Goal: Task Accomplishment & Management: Use online tool/utility

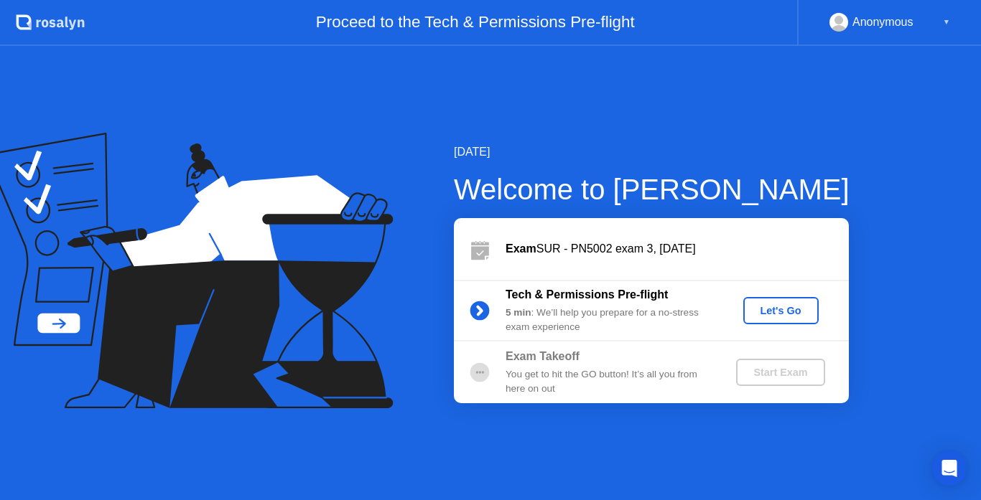
click at [788, 309] on div "Let's Go" at bounding box center [781, 310] width 64 height 11
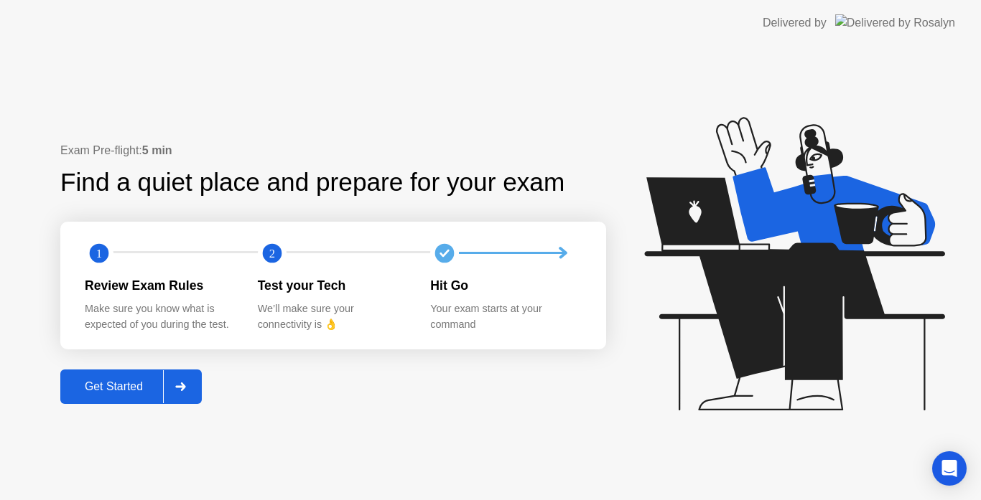
click at [118, 382] on div "Get Started" at bounding box center [114, 387] width 98 height 13
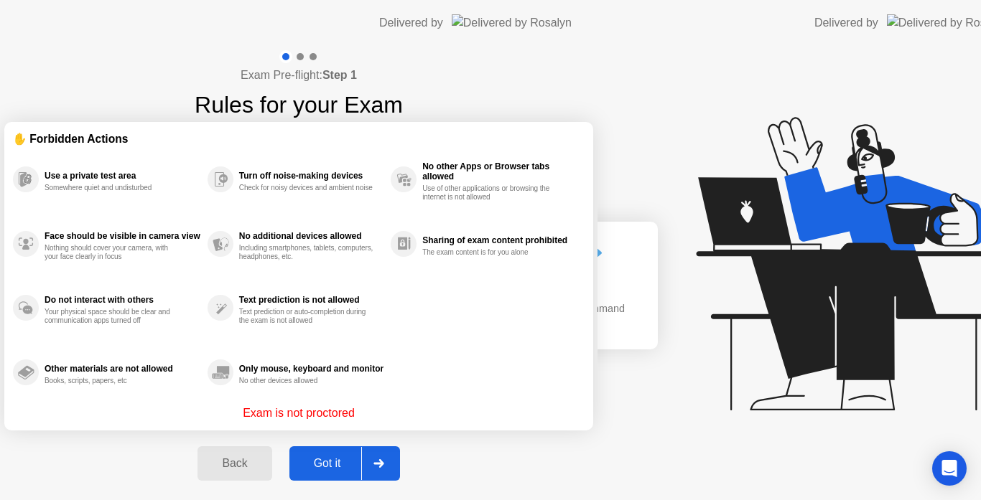
click at [118, 382] on div "Exam Pre-flight: Step 1 Rules for your Exam ✋ Forbidden Actions Use a private t…" at bounding box center [298, 273] width 597 height 455
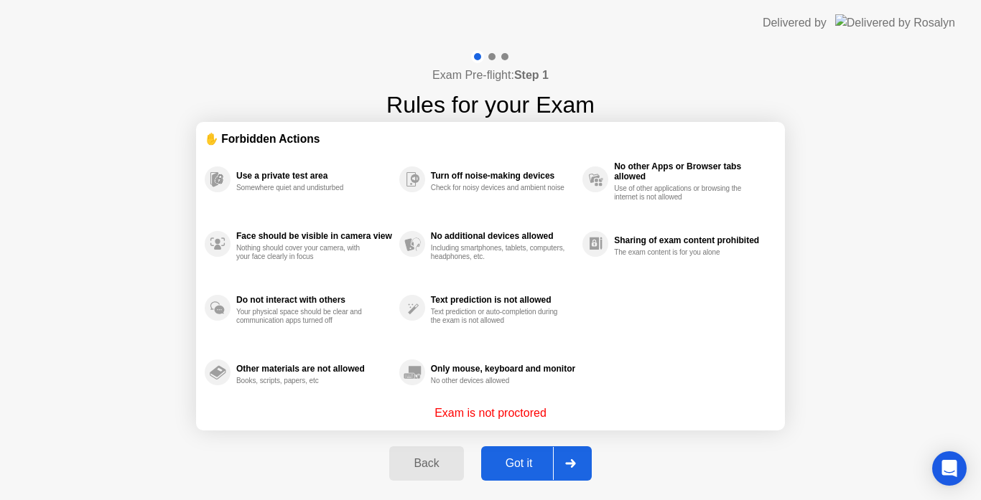
click at [526, 467] on div "Got it" at bounding box center [518, 463] width 67 height 13
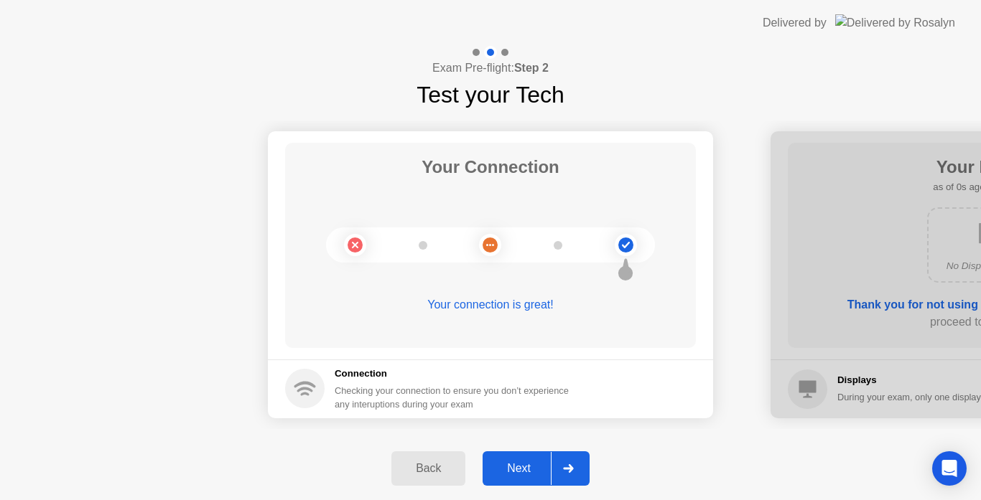
click at [534, 472] on div "Next" at bounding box center [519, 468] width 64 height 13
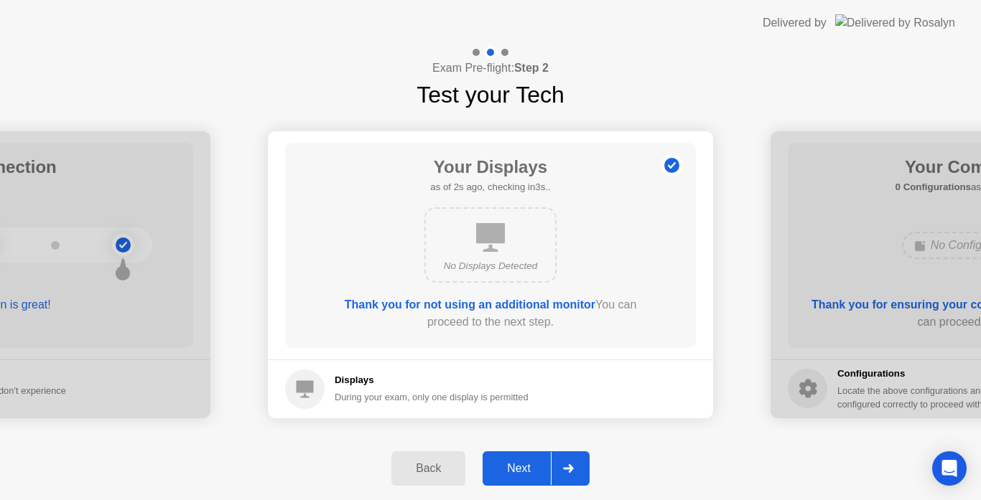
click at [518, 475] on div "Next" at bounding box center [519, 468] width 64 height 13
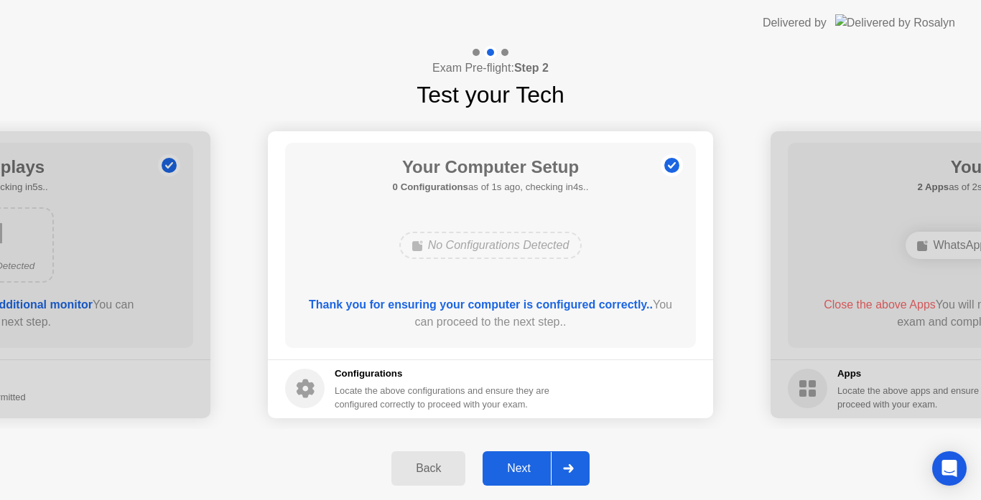
click at [520, 473] on div "Next" at bounding box center [519, 468] width 64 height 13
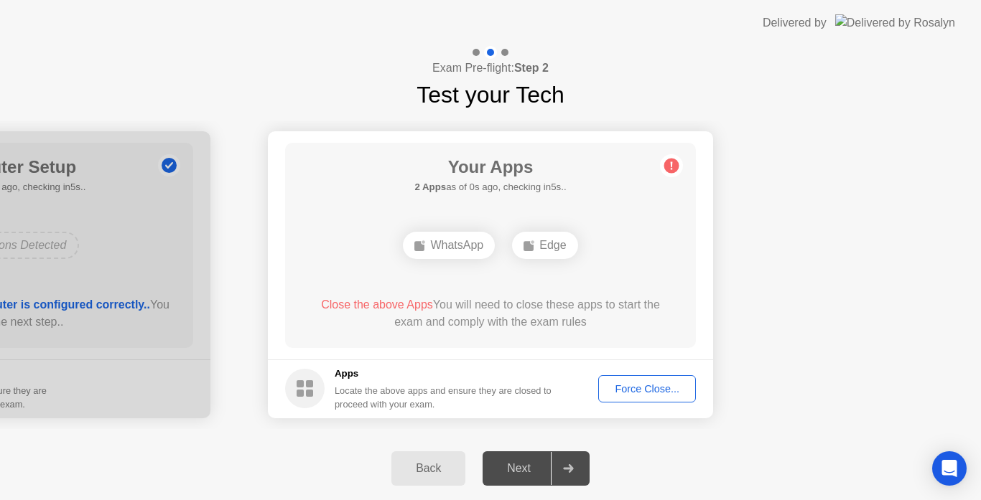
click at [520, 473] on div "Next" at bounding box center [519, 468] width 64 height 13
click at [654, 393] on div "Force Close..." at bounding box center [647, 388] width 88 height 11
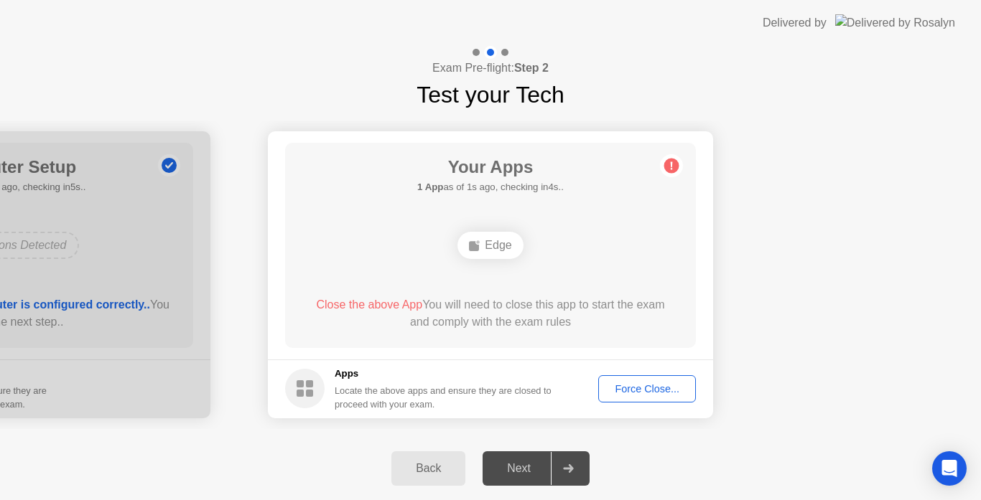
click at [646, 389] on div "Force Close..." at bounding box center [647, 388] width 88 height 11
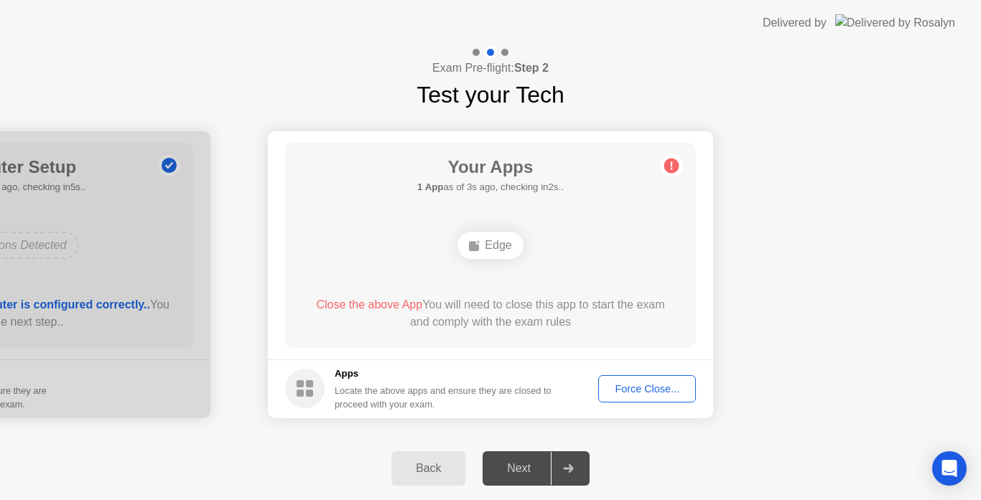
click at [638, 379] on button "Force Close..." at bounding box center [647, 389] width 98 height 27
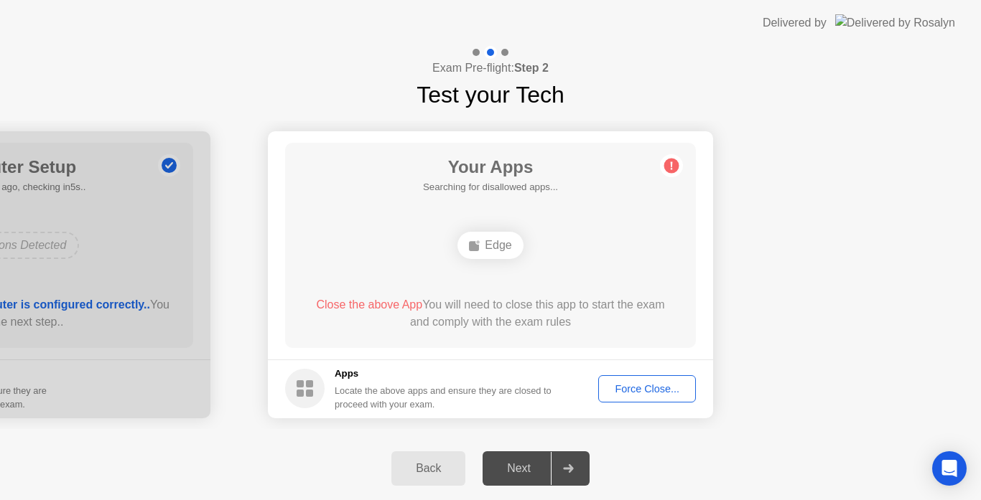
click at [521, 465] on div "Next" at bounding box center [519, 468] width 64 height 13
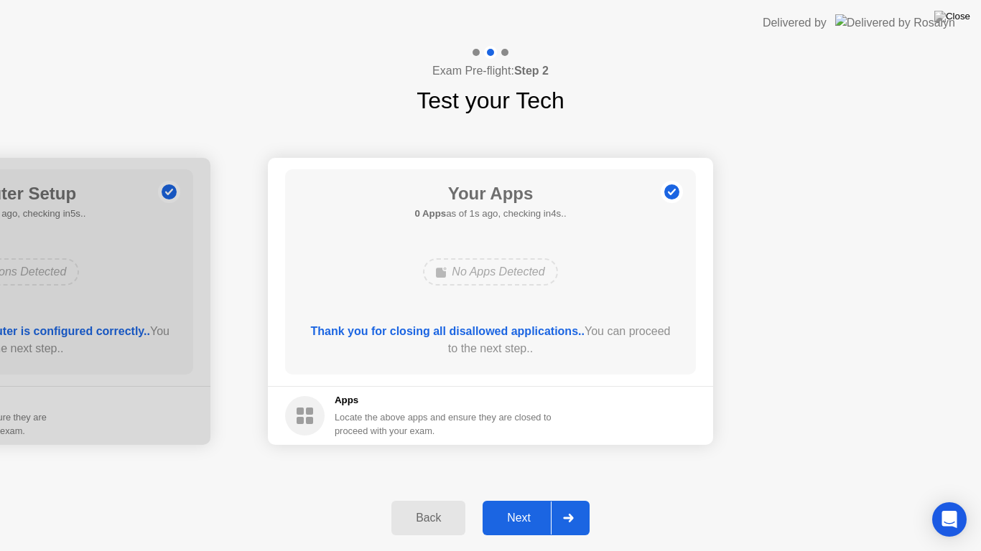
click at [511, 500] on button "Next" at bounding box center [536, 518] width 107 height 34
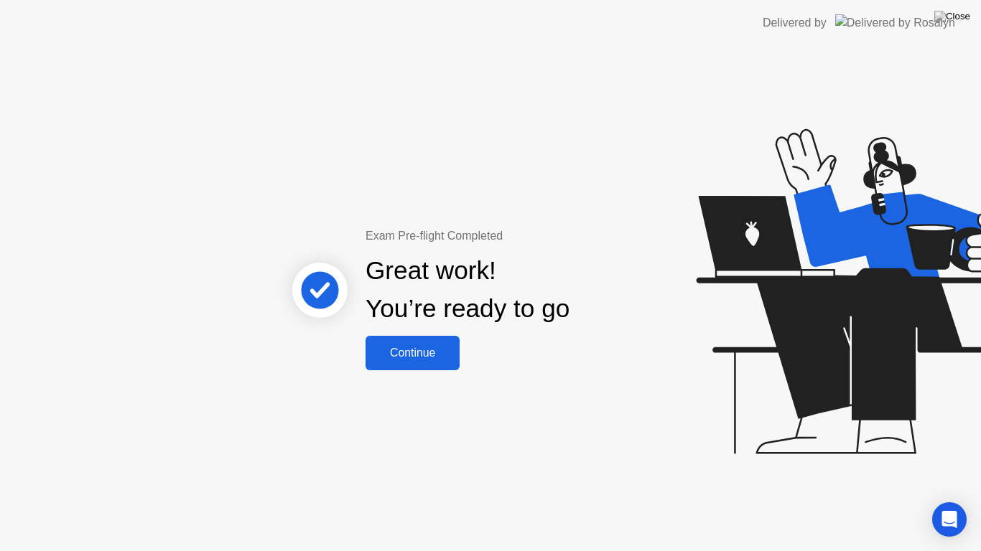
click at [429, 363] on button "Continue" at bounding box center [412, 353] width 94 height 34
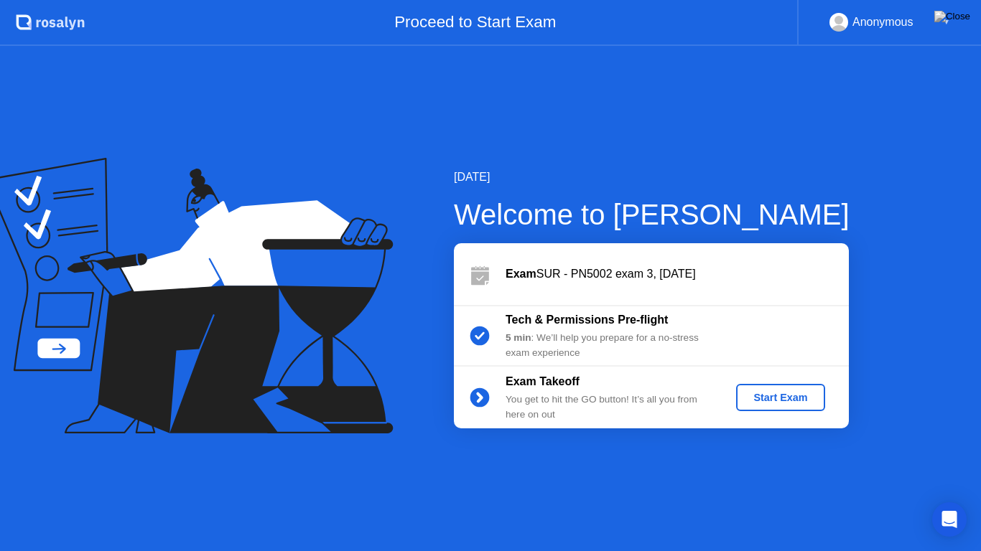
click at [766, 386] on button "Start Exam" at bounding box center [780, 397] width 88 height 27
